Goal: Complete application form

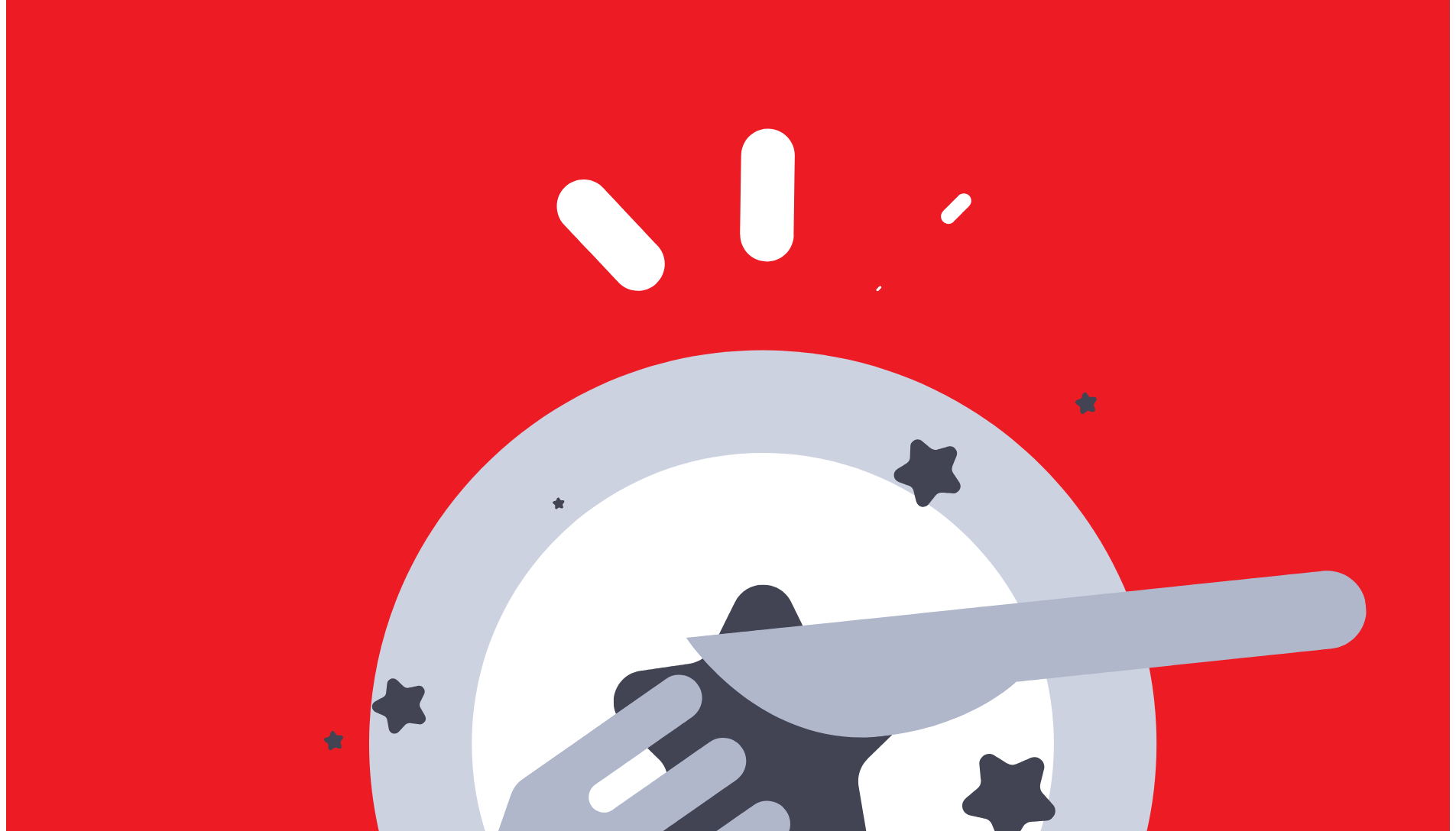
scroll to position [660, 0]
